Goal: Task Accomplishment & Management: Complete application form

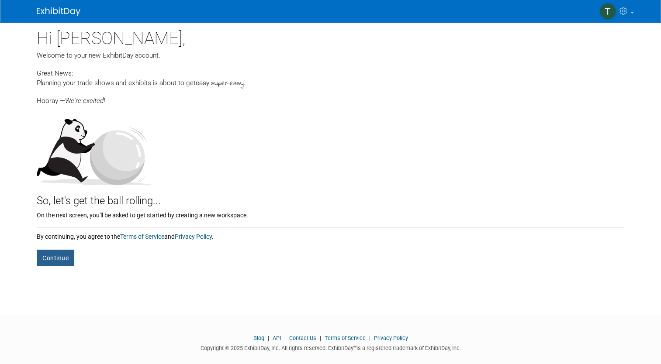
click at [49, 262] on button "Continue" at bounding box center [56, 258] width 38 height 17
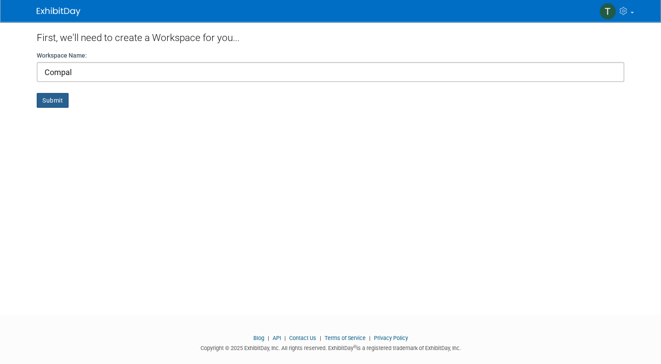
type input "Compal"
click at [54, 102] on button "Submit" at bounding box center [53, 100] width 32 height 15
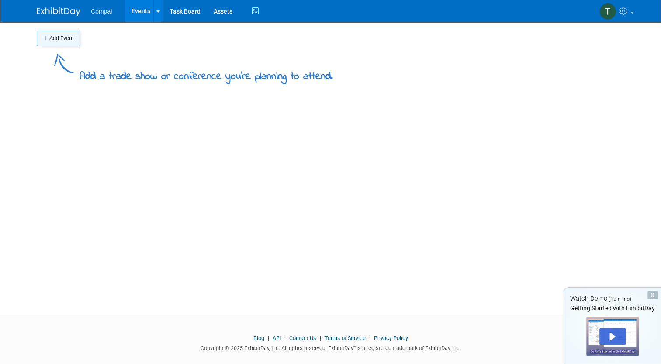
click at [56, 41] on button "Add Event" at bounding box center [59, 39] width 44 height 16
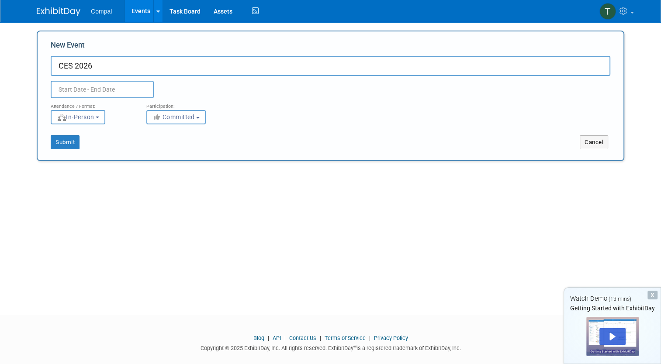
type input "CES 2026"
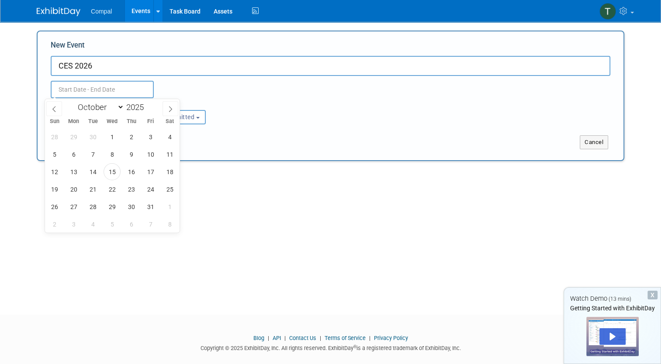
click at [130, 85] on input "text" at bounding box center [102, 89] width 103 height 17
click at [170, 107] on icon at bounding box center [170, 109] width 6 height 6
select select "11"
click at [170, 107] on icon at bounding box center [170, 109] width 6 height 6
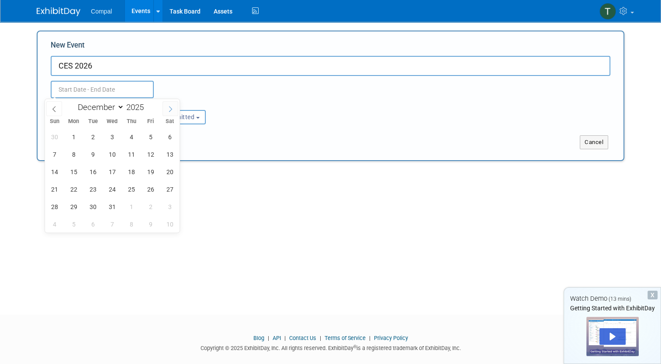
type input "2026"
select select "0"
click at [70, 153] on span "5" at bounding box center [73, 154] width 17 height 17
click at [151, 155] on span "9" at bounding box center [150, 154] width 17 height 17
type input "Jan 5, 2026 to Jan 9, 2026"
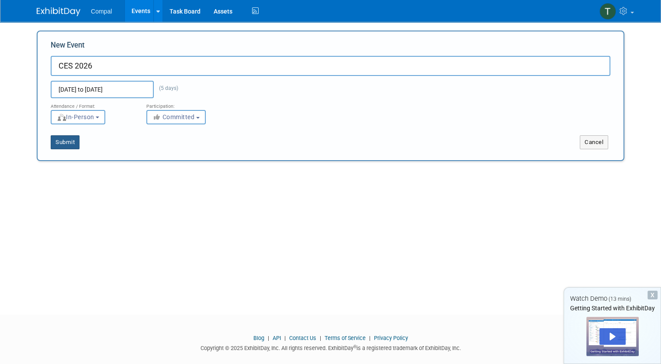
click at [56, 144] on button "Submit" at bounding box center [65, 142] width 29 height 14
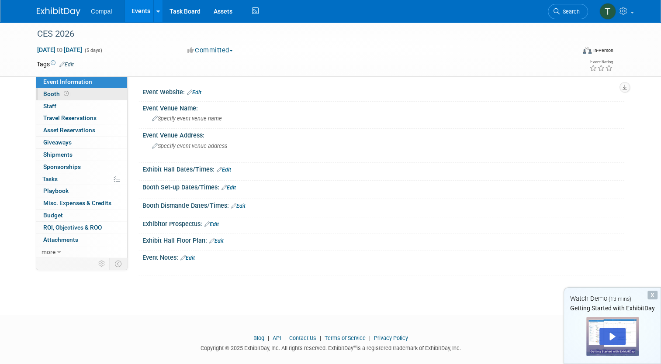
click at [64, 96] on icon at bounding box center [66, 93] width 5 height 5
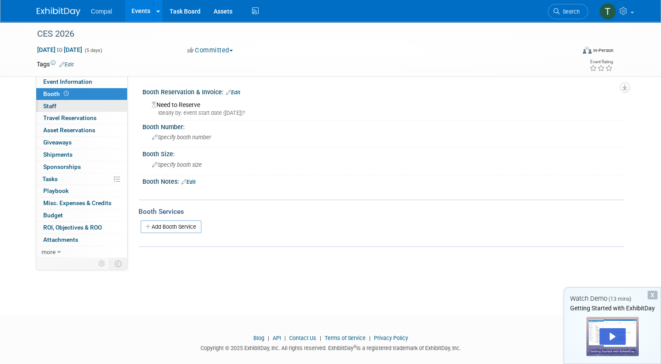
click at [75, 108] on link "0 Staff 0" at bounding box center [81, 106] width 91 height 12
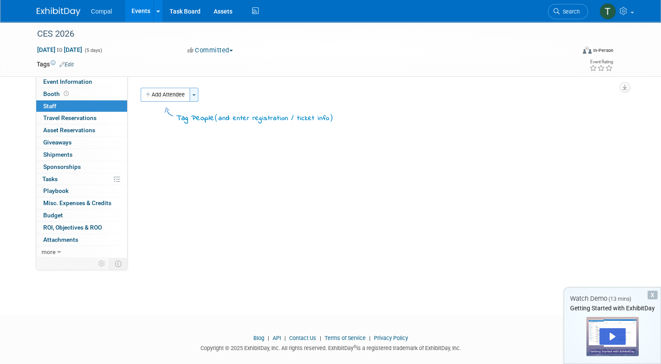
click at [191, 96] on button "Toggle Dropdown" at bounding box center [193, 95] width 9 height 14
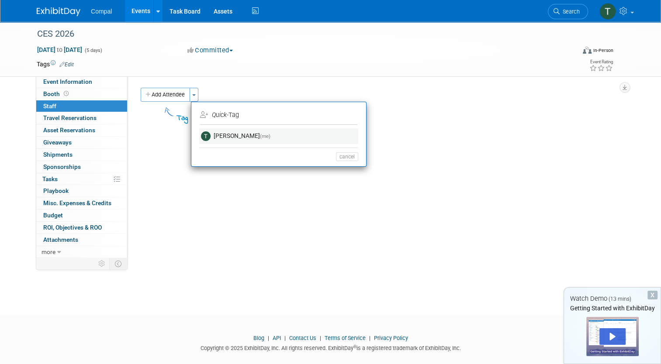
click at [216, 133] on link "Tom Herbert (me)" at bounding box center [278, 136] width 159 height 16
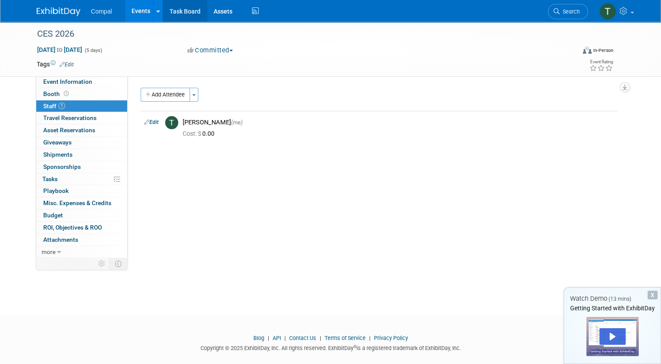
click at [179, 13] on link "Task Board" at bounding box center [185, 11] width 44 height 22
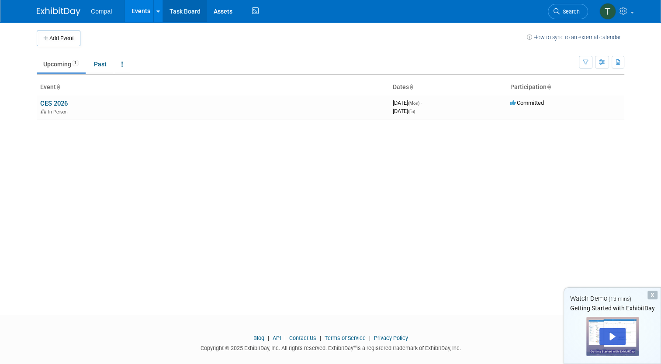
click at [178, 10] on link "Task Board" at bounding box center [185, 11] width 44 height 22
click at [121, 65] on link at bounding box center [122, 64] width 15 height 17
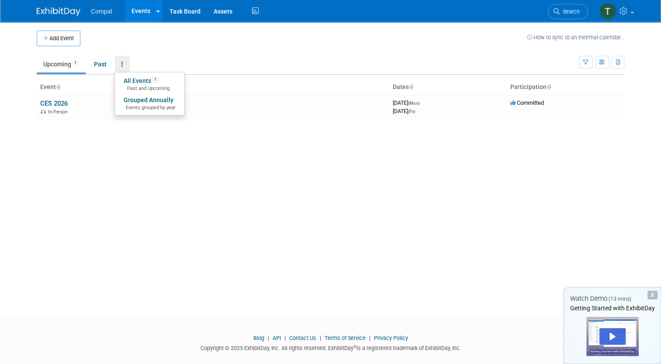
click at [651, 298] on div "X" at bounding box center [652, 295] width 10 height 9
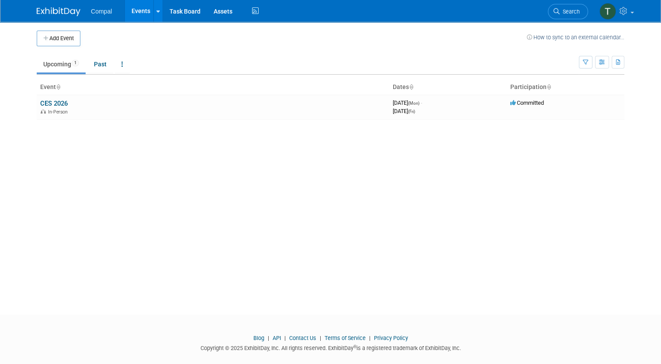
click at [52, 10] on img at bounding box center [59, 11] width 44 height 9
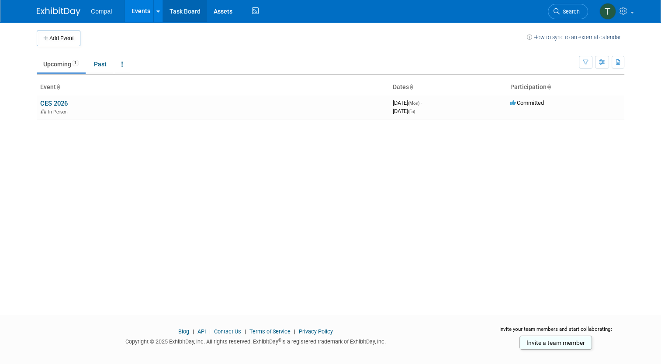
click at [182, 17] on link "Task Board" at bounding box center [185, 11] width 44 height 22
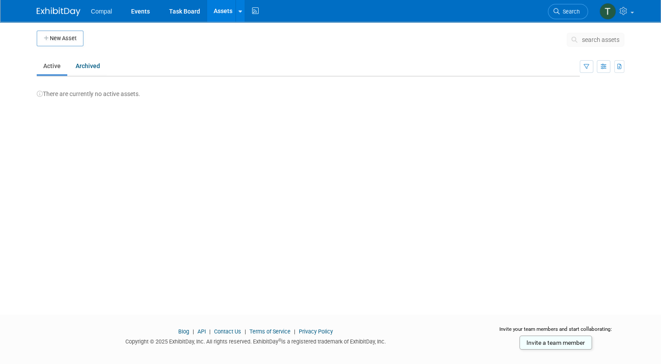
click at [95, 9] on span "Compal" at bounding box center [101, 11] width 21 height 7
click at [137, 12] on link "Events" at bounding box center [140, 11] width 32 height 22
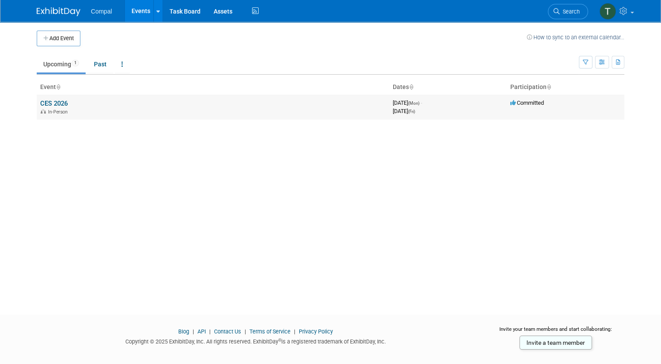
click at [55, 103] on link "CES 2026" at bounding box center [54, 104] width 28 height 8
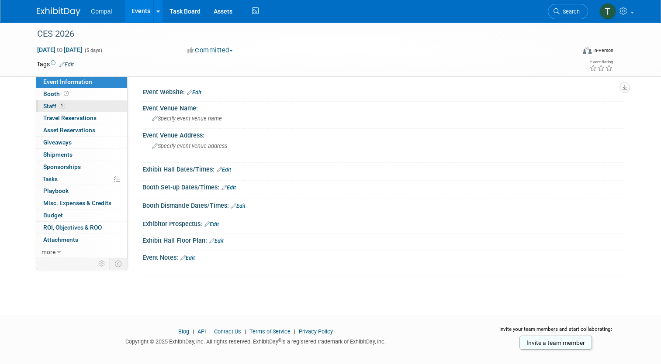
click at [52, 104] on span "Staff 1" at bounding box center [54, 106] width 22 height 7
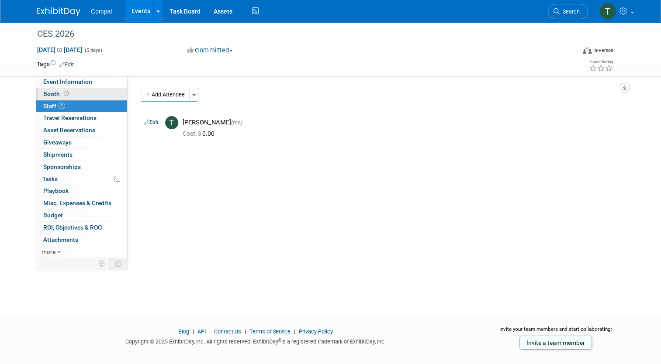
click at [54, 90] on span "Booth" at bounding box center [56, 93] width 27 height 7
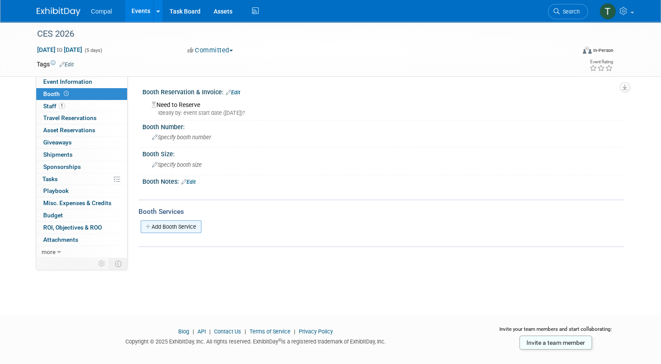
click at [169, 224] on link "Add Booth Service" at bounding box center [171, 226] width 61 height 13
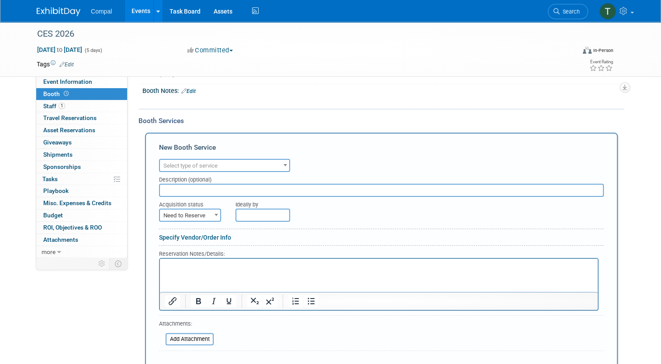
scroll to position [131, 0]
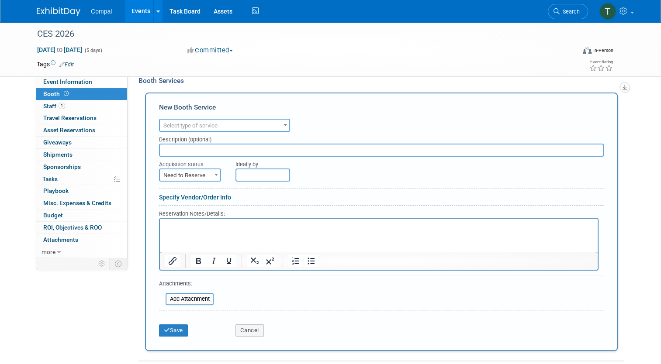
click at [281, 126] on span at bounding box center [285, 124] width 9 height 11
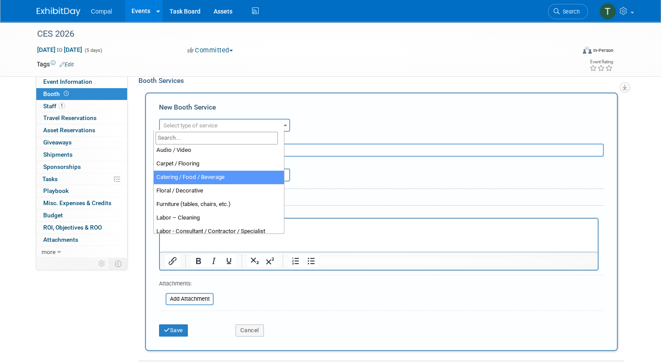
scroll to position [0, 0]
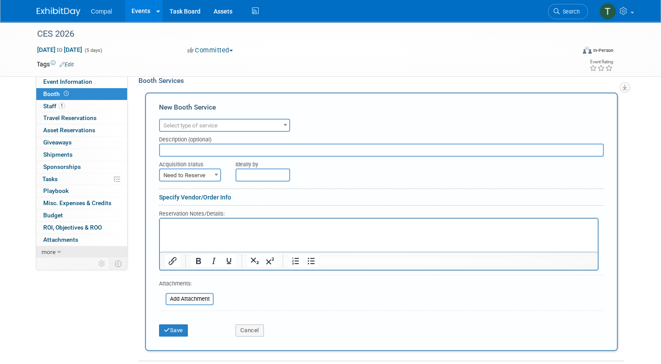
click at [50, 249] on link "more" at bounding box center [81, 252] width 91 height 12
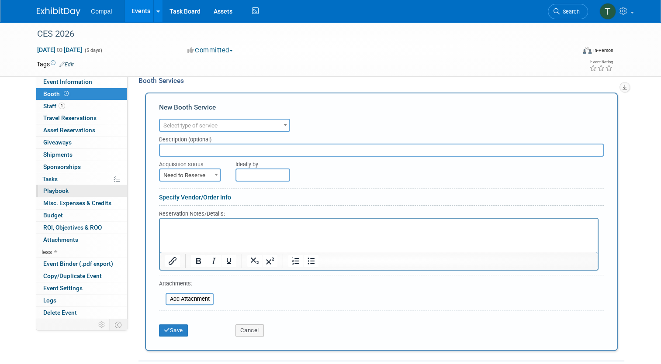
click at [62, 190] on span "Playbook 0" at bounding box center [55, 190] width 25 height 7
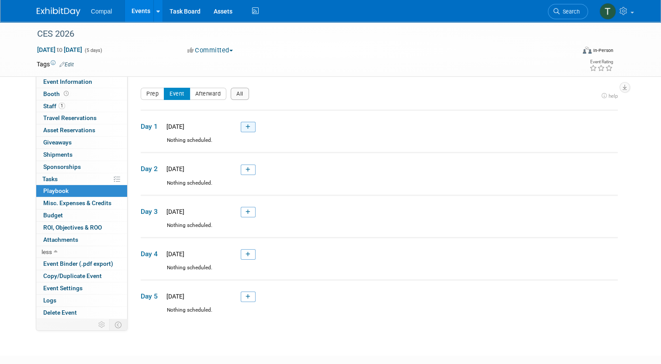
click at [245, 125] on icon at bounding box center [247, 126] width 5 height 5
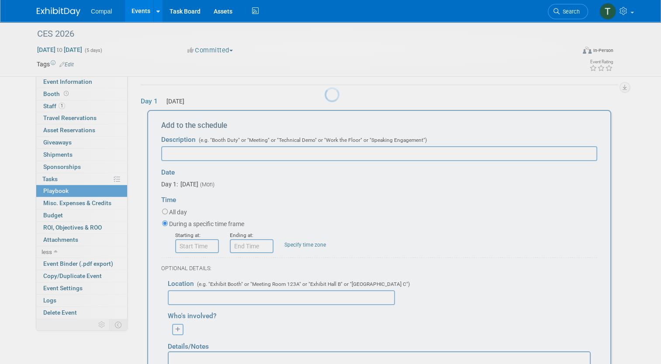
scroll to position [28, 0]
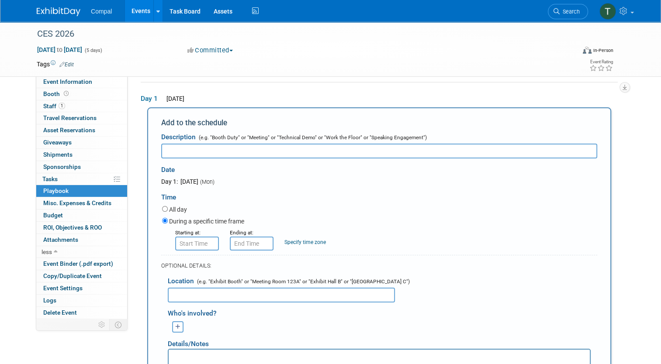
click at [244, 88] on td "Day 1 Mon. Jan 5, 2026 Add to the schedule Description (e.g. "Booth Duty" or "M…" at bounding box center [379, 280] width 477 height 396
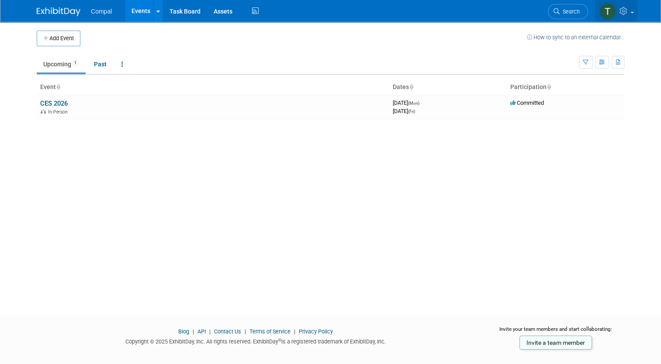
click at [634, 12] on span at bounding box center [631, 13] width 3 height 2
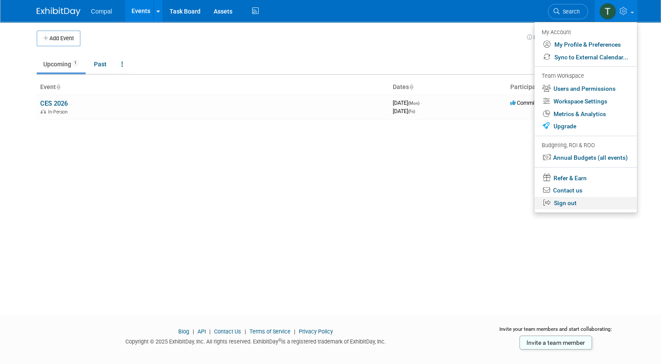
click at [582, 205] on link "Sign out" at bounding box center [585, 203] width 103 height 13
